Goal: Information Seeking & Learning: Learn about a topic

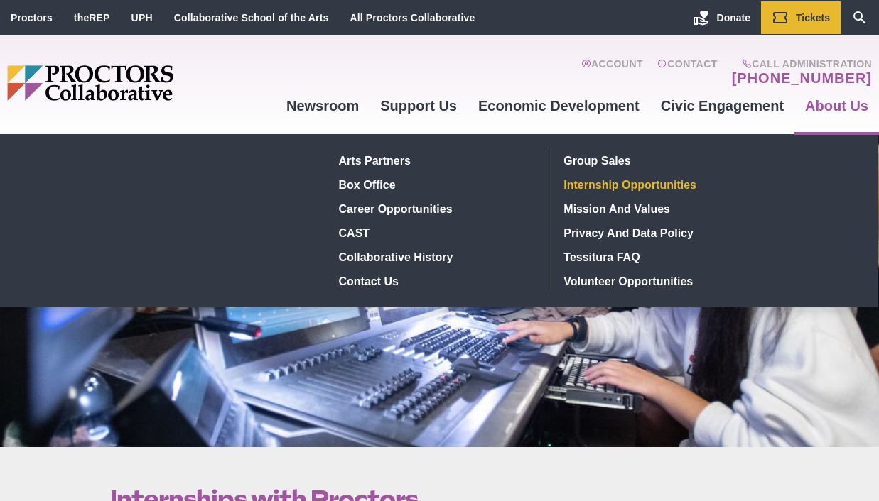
click at [680, 182] on link "Internship Opportunities" at bounding box center [661, 185] width 207 height 24
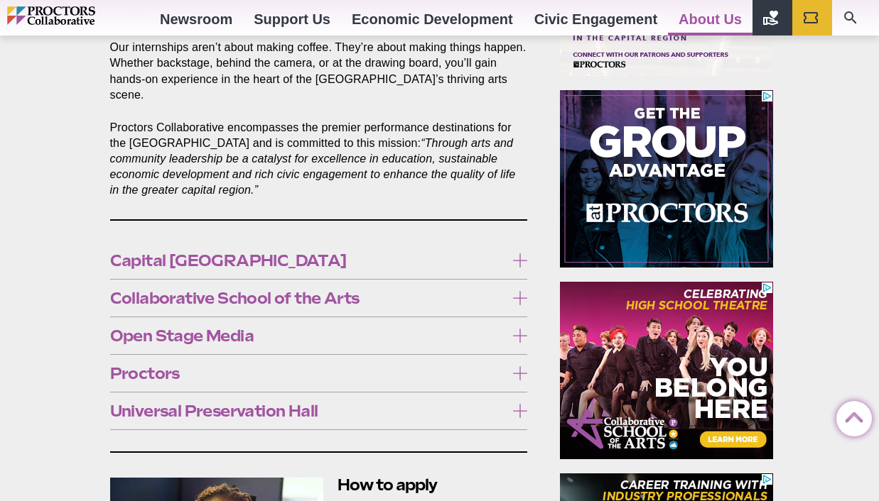
scroll to position [744, 0]
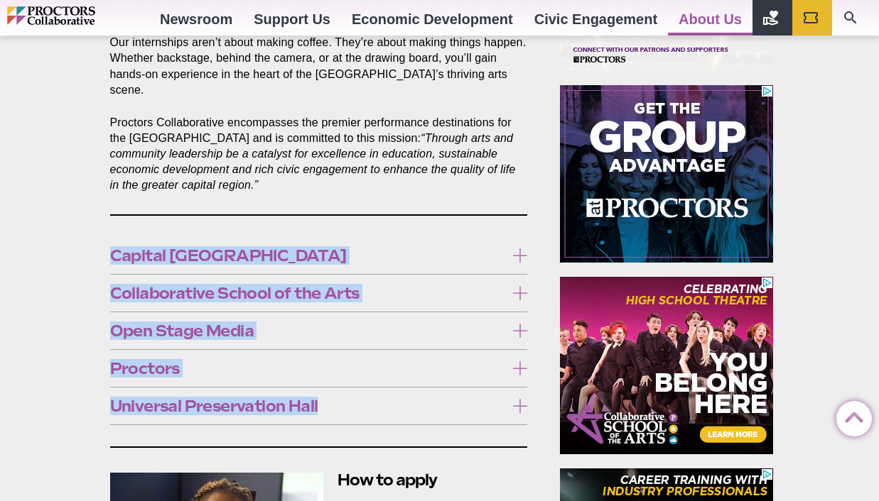
drag, startPoint x: 99, startPoint y: 230, endPoint x: 342, endPoint y: 404, distance: 298.8
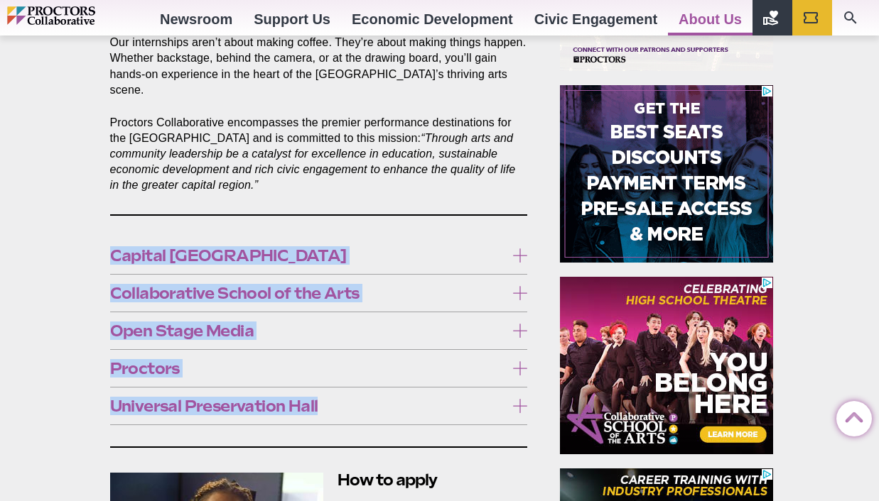
copy div "Capital Repertory Theatre Capital Repertory Theatre is a proud member of the Le…"
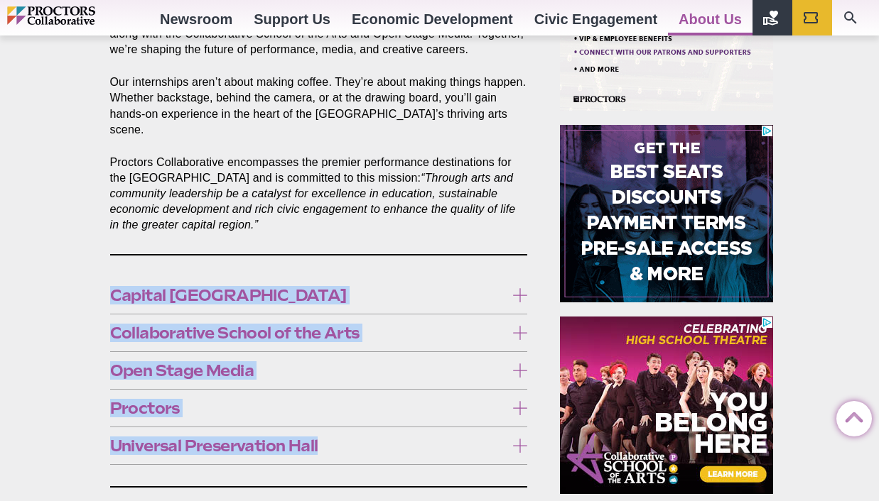
scroll to position [704, 0]
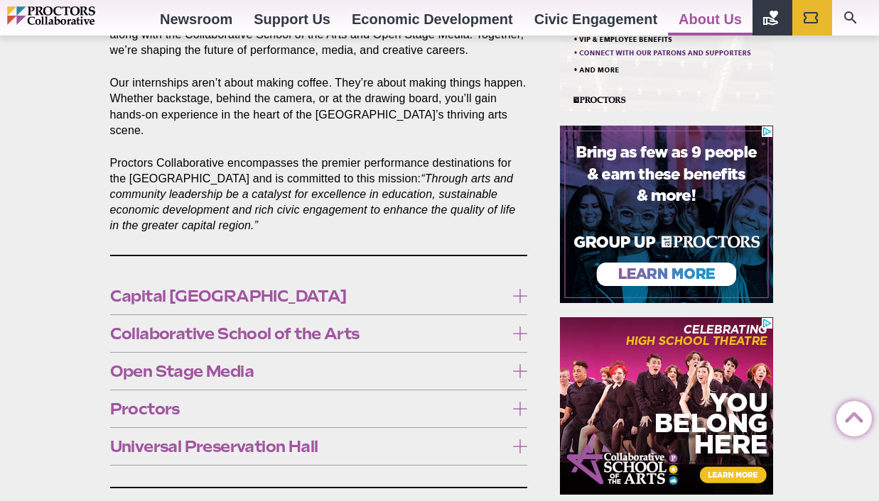
click at [520, 440] on icon at bounding box center [520, 447] width 14 height 14
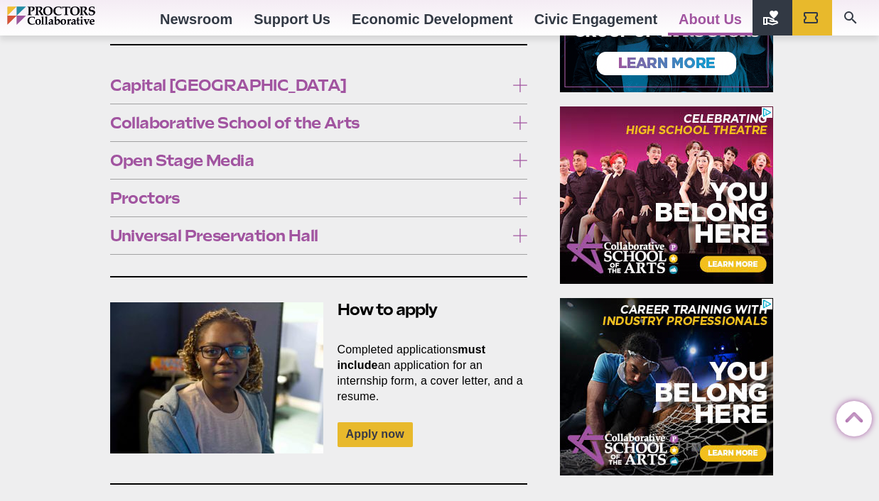
scroll to position [873, 0]
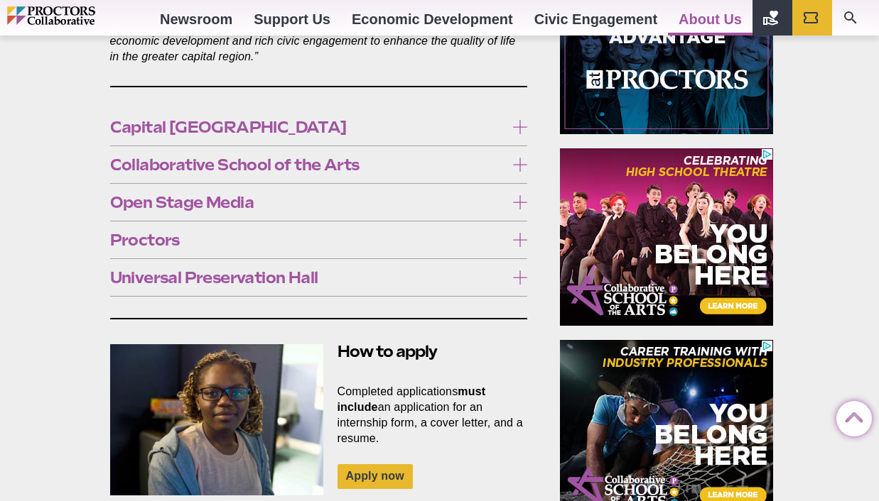
click at [521, 233] on icon at bounding box center [520, 240] width 14 height 14
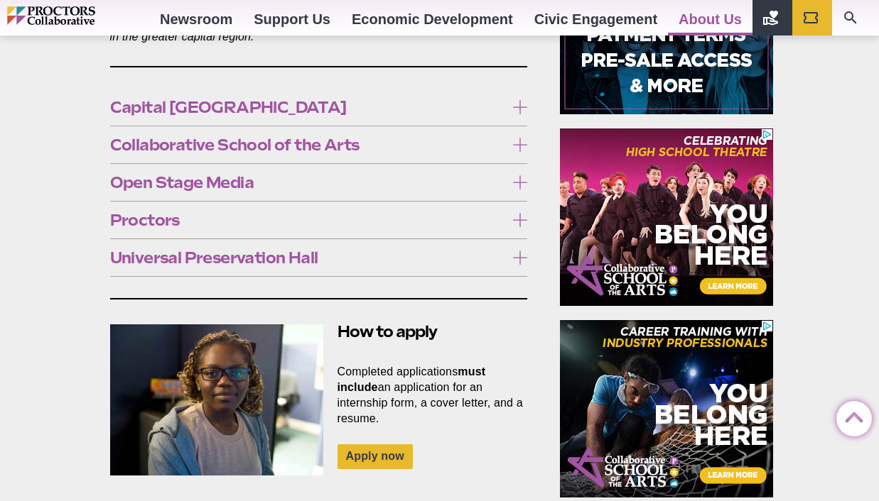
scroll to position [880, 0]
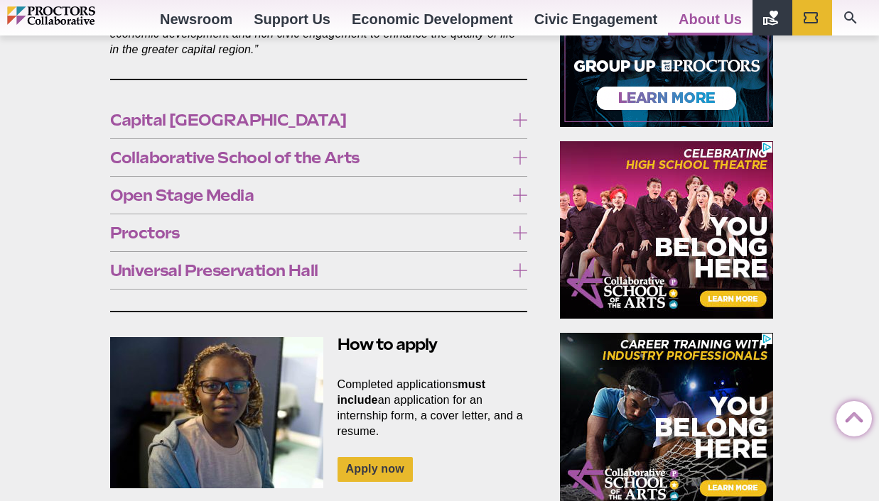
click at [517, 151] on icon at bounding box center [520, 158] width 14 height 14
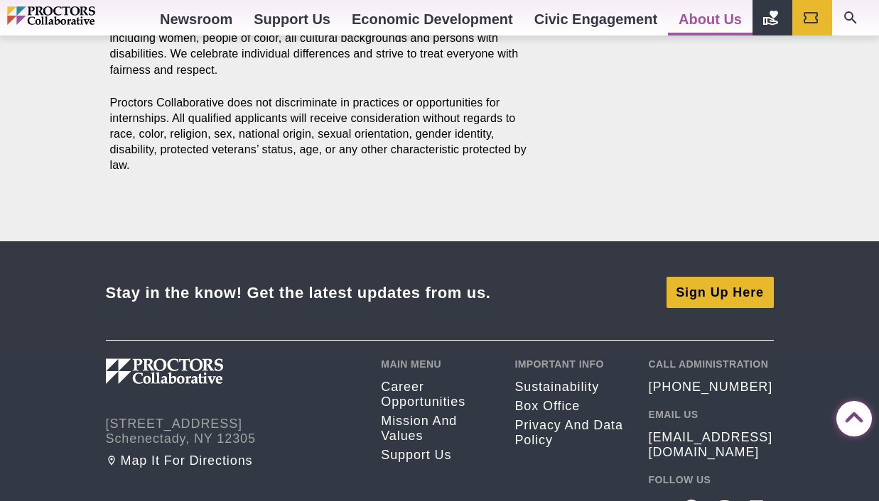
scroll to position [1827, 0]
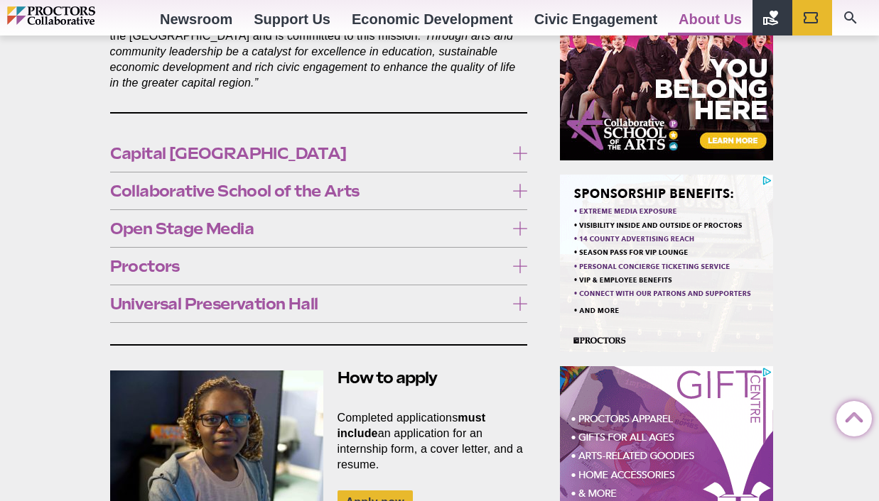
scroll to position [848, 0]
